Goal: Task Accomplishment & Management: Manage account settings

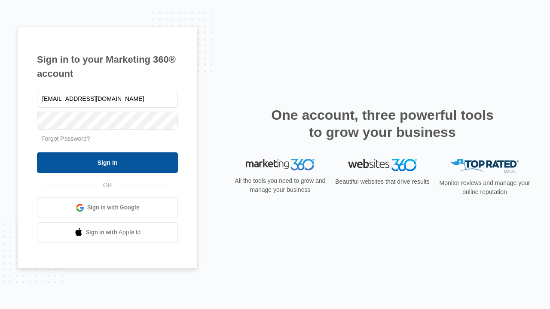
click at [107, 162] on input "Sign In" at bounding box center [107, 163] width 141 height 21
